Goal: Download file/media

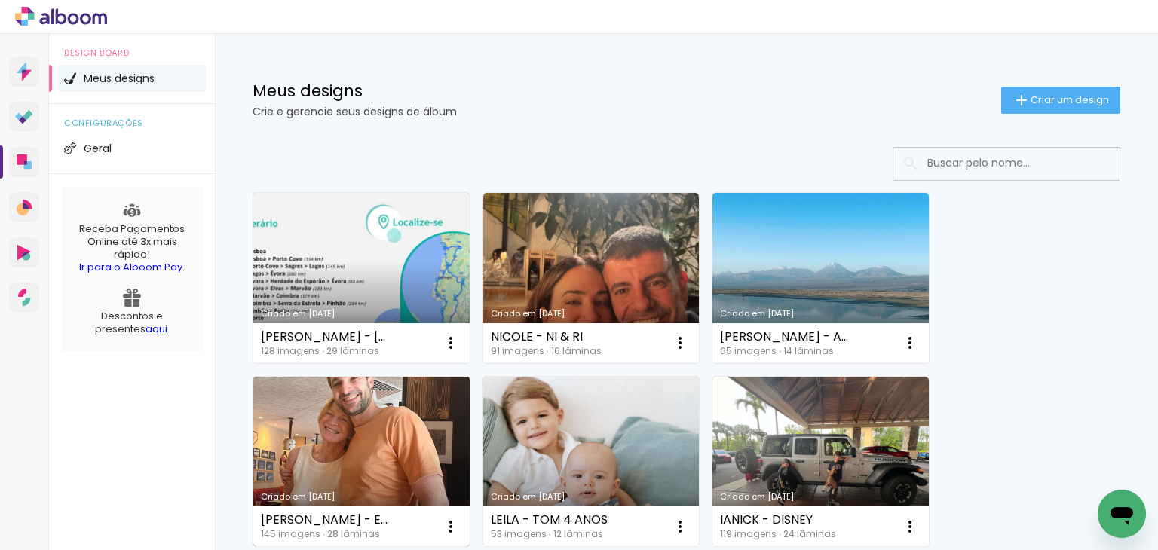
click at [364, 421] on link "Criado em [DATE]" at bounding box center [361, 462] width 216 height 170
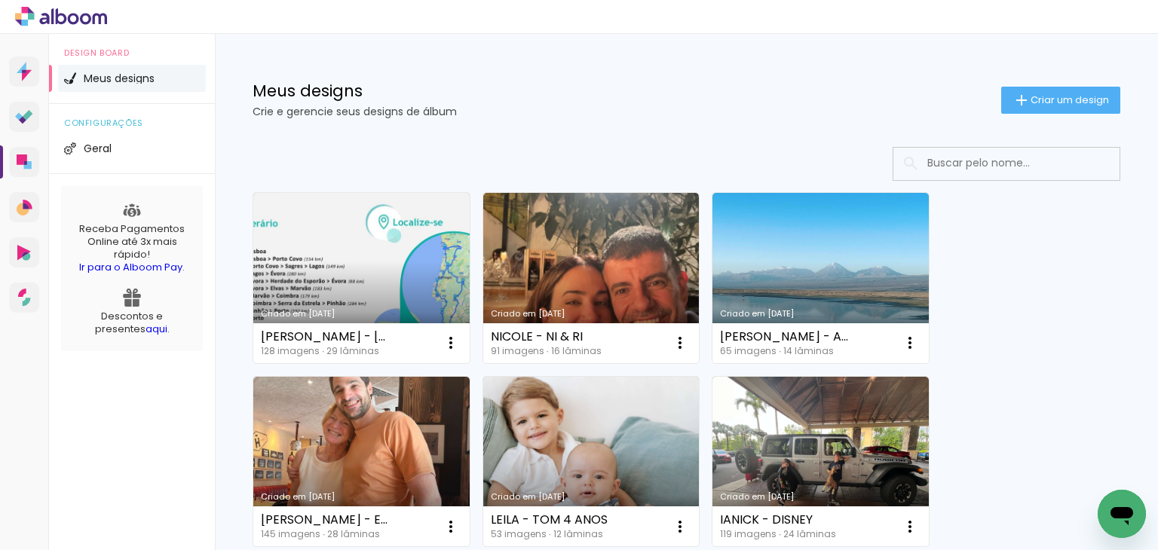
drag, startPoint x: 0, startPoint y: 0, endPoint x: 304, endPoint y: 109, distance: 322.9
click at [304, 109] on p "Crie e gerencie seus designs de álbum" at bounding box center [627, 111] width 749 height 11
click at [832, 283] on link "Criado em [DATE]" at bounding box center [820, 278] width 216 height 170
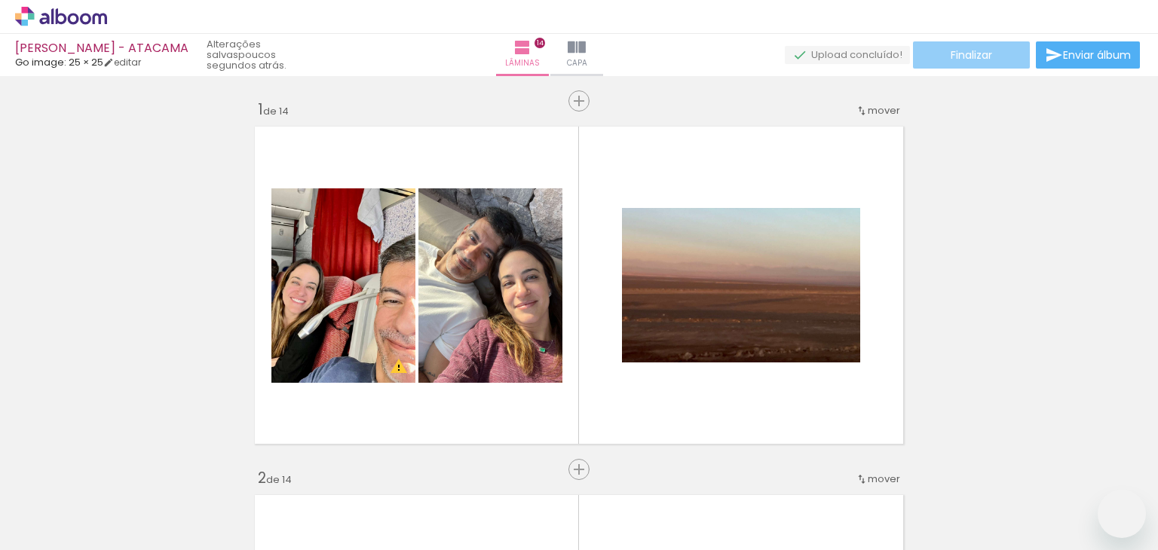
click at [982, 60] on span "Finalizar" at bounding box center [971, 55] width 41 height 11
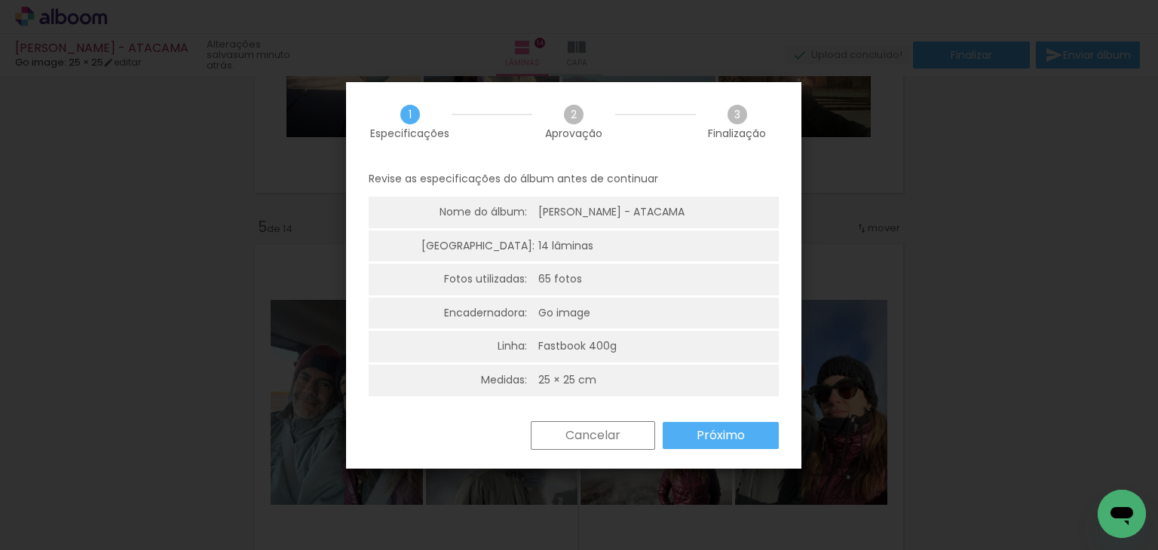
click at [0, 0] on slot "Próximo" at bounding box center [0, 0] width 0 height 0
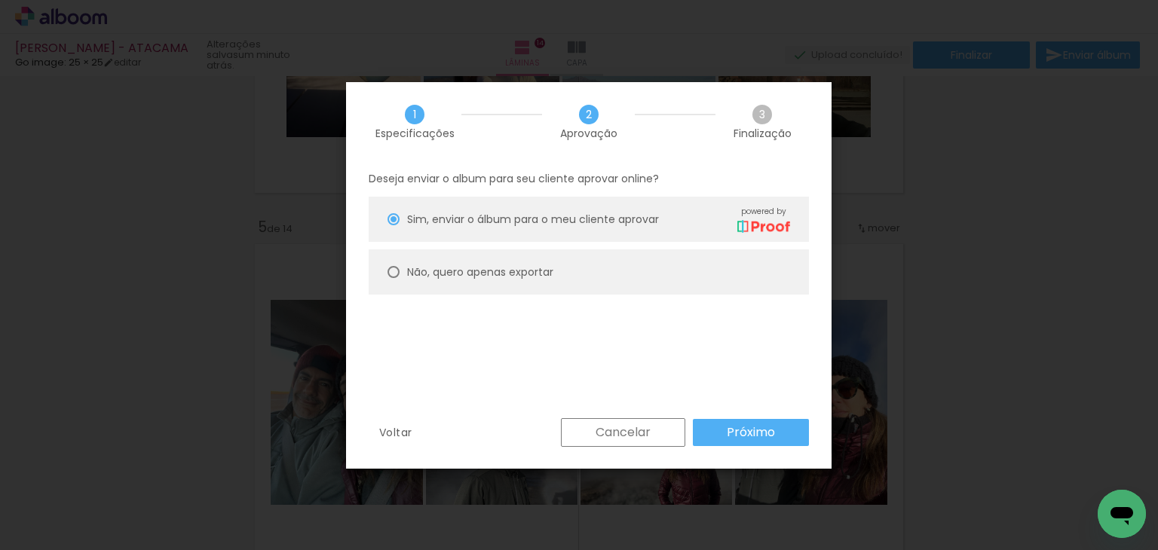
click at [0, 0] on slot "Não, quero apenas exportar" at bounding box center [0, 0] width 0 height 0
type paper-radio-button "on"
click at [0, 0] on slot "Próximo" at bounding box center [0, 0] width 0 height 0
type input "Alta, 300 DPI"
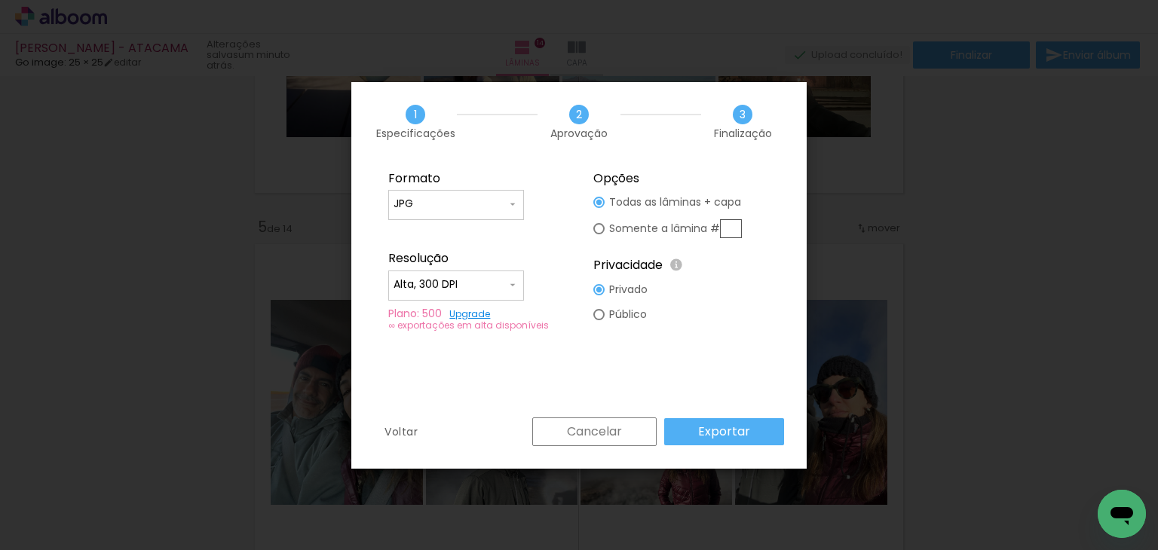
click at [0, 0] on slot "Somente a lâmina #" at bounding box center [0, 0] width 0 height 0
type paper-radio-button "on"
click at [731, 229] on input "text" at bounding box center [731, 228] width 22 height 19
type input "8"
click at [0, 0] on slot "Exportar" at bounding box center [0, 0] width 0 height 0
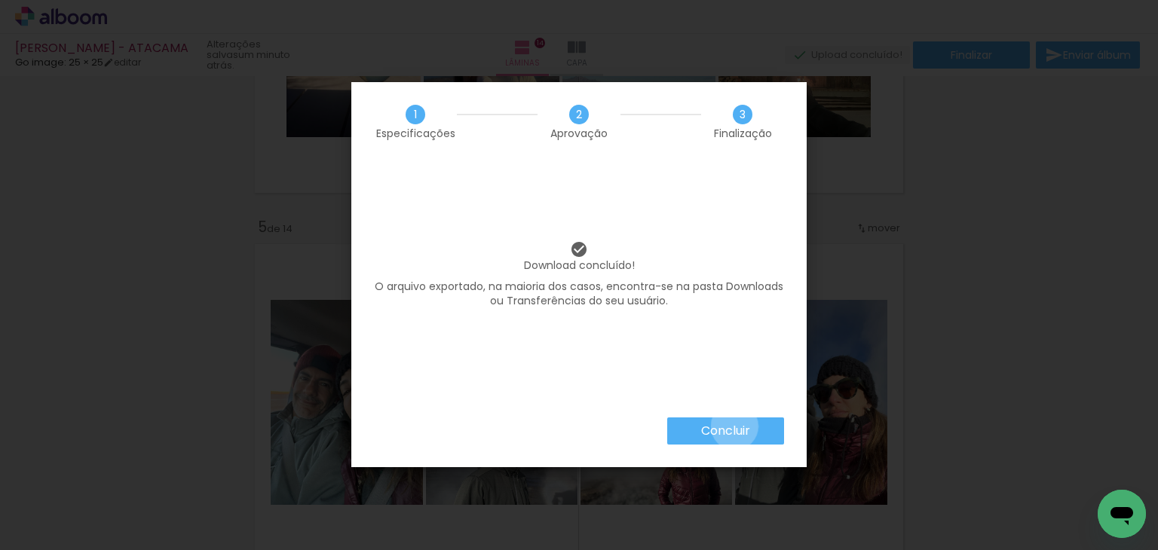
drag, startPoint x: 734, startPoint y: 427, endPoint x: 743, endPoint y: 426, distance: 9.8
click at [0, 0] on slot "Concluir" at bounding box center [0, 0] width 0 height 0
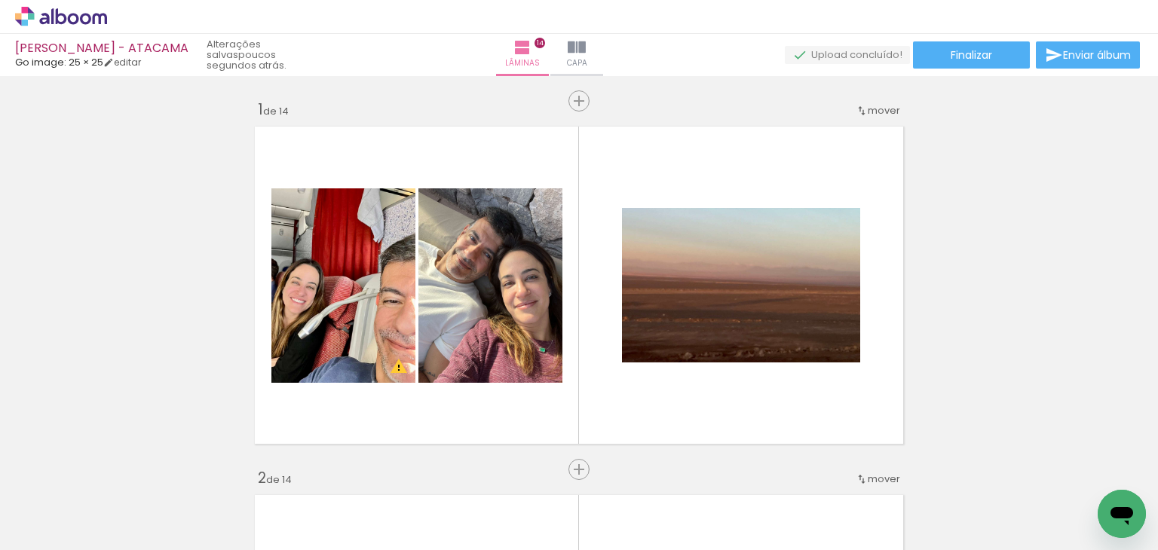
scroll to position [1357, 0]
